Goal: Information Seeking & Learning: Compare options

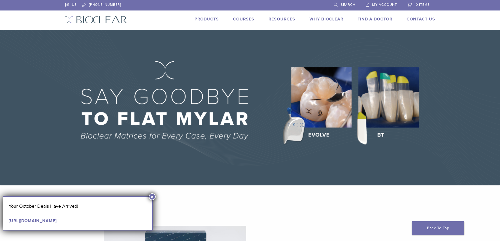
click at [205, 20] on link "Products" at bounding box center [206, 19] width 24 height 5
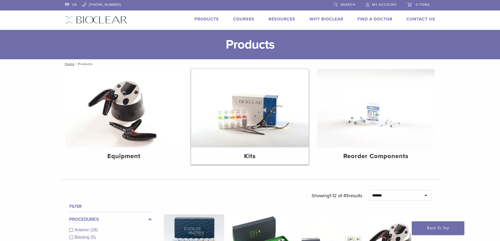
click at [225, 108] on img at bounding box center [250, 108] width 118 height 78
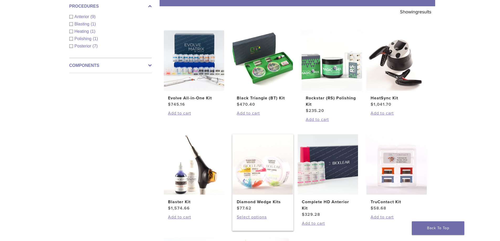
scroll to position [131, 0]
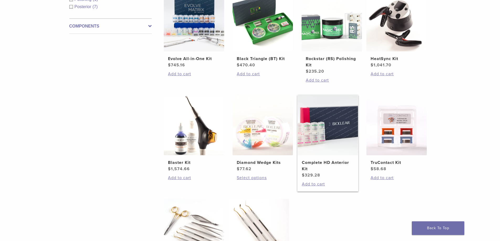
click at [315, 162] on h2 "Complete HD Anterior Kit" at bounding box center [328, 166] width 52 height 13
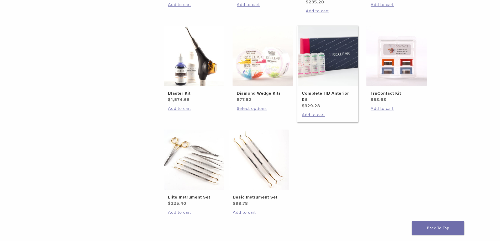
scroll to position [210, 0]
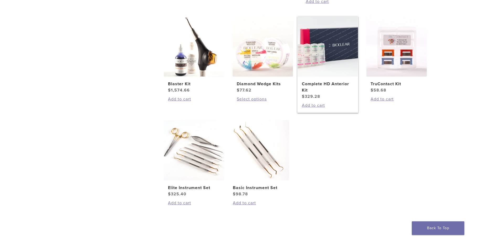
click at [321, 57] on img at bounding box center [328, 46] width 60 height 60
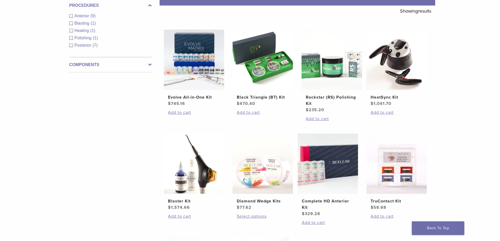
scroll to position [52, 0]
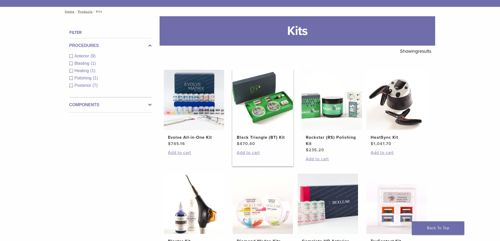
click at [263, 104] on img at bounding box center [263, 100] width 60 height 60
click at [203, 116] on img at bounding box center [194, 100] width 60 height 60
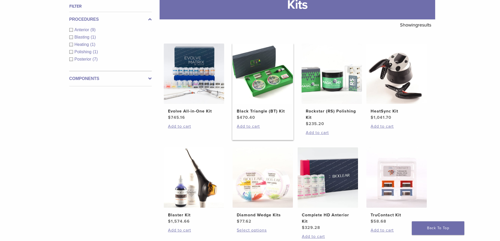
scroll to position [105, 0]
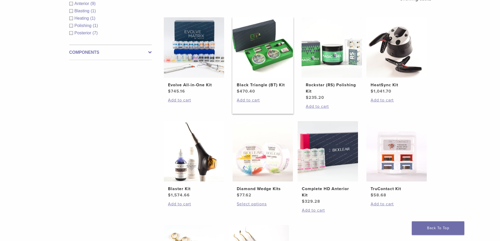
click at [269, 56] on img at bounding box center [263, 47] width 60 height 60
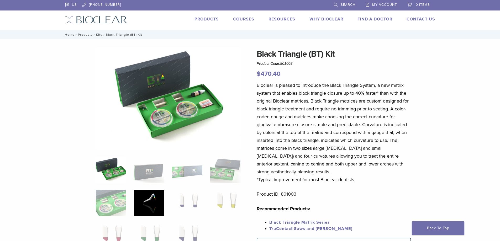
click at [154, 205] on img at bounding box center [149, 203] width 30 height 26
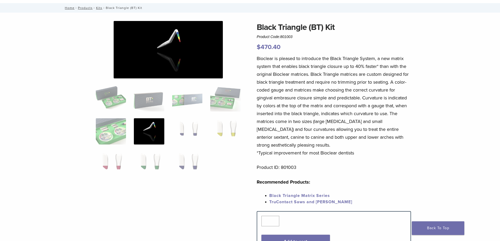
scroll to position [79, 0]
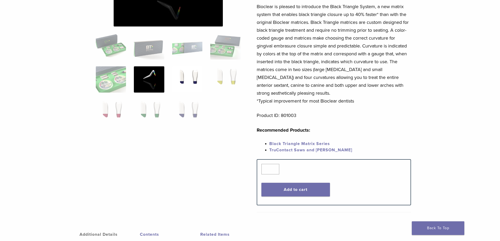
click at [187, 80] on img at bounding box center [187, 79] width 30 height 26
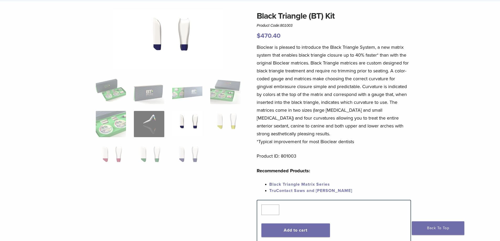
scroll to position [0, 0]
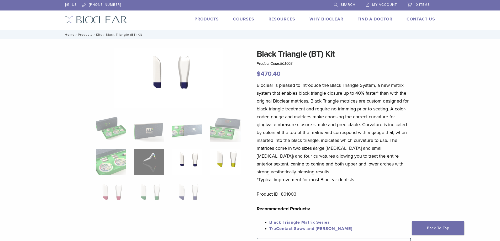
click at [220, 154] on img at bounding box center [225, 162] width 30 height 26
click at [182, 221] on div at bounding box center [168, 164] width 145 height 232
click at [185, 197] on img at bounding box center [187, 195] width 30 height 26
click at [162, 196] on img at bounding box center [149, 195] width 30 height 26
click at [124, 197] on img at bounding box center [111, 195] width 30 height 26
